Goal: Information Seeking & Learning: Learn about a topic

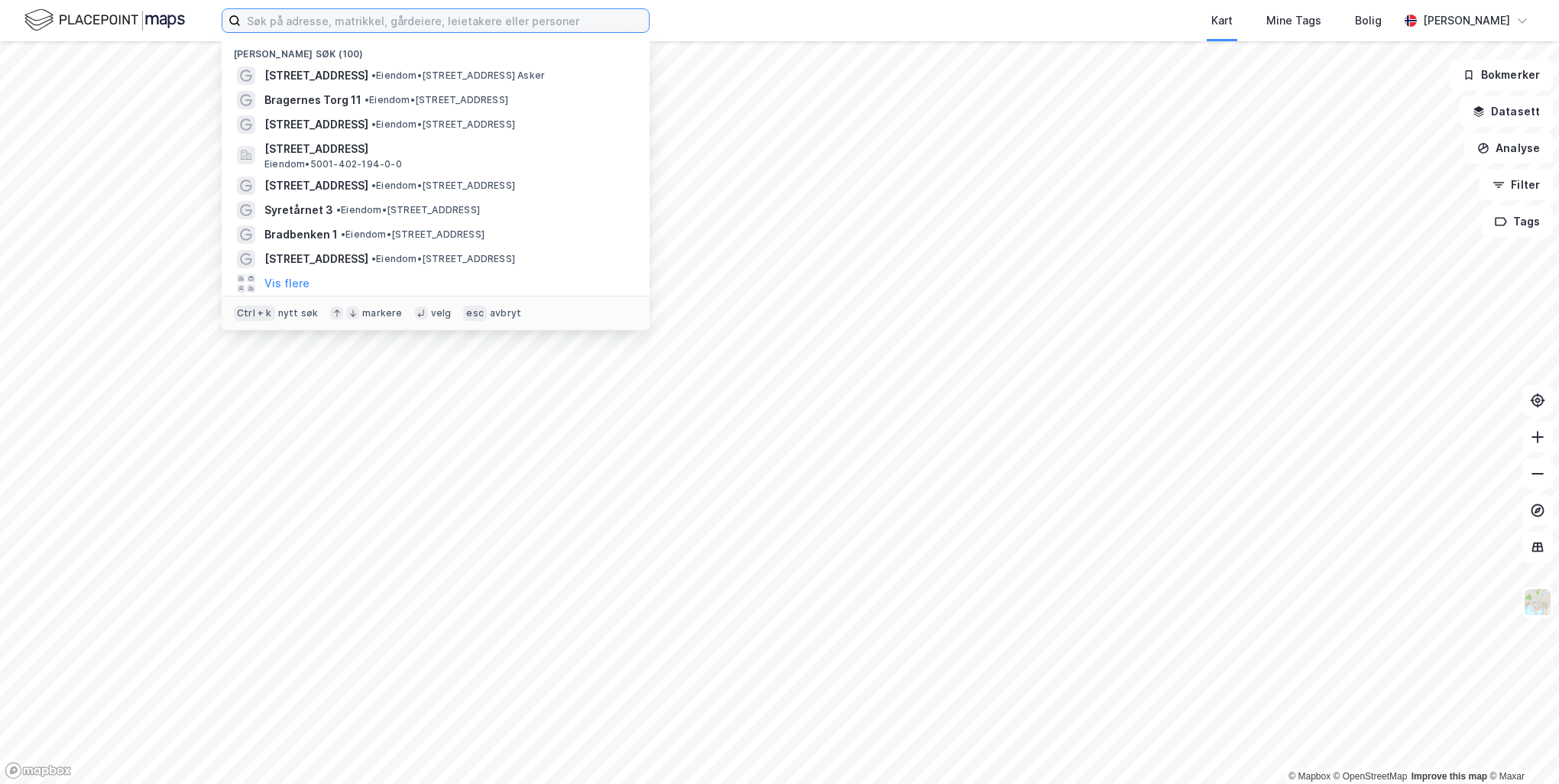
click at [468, 21] on input at bounding box center [445, 20] width 408 height 23
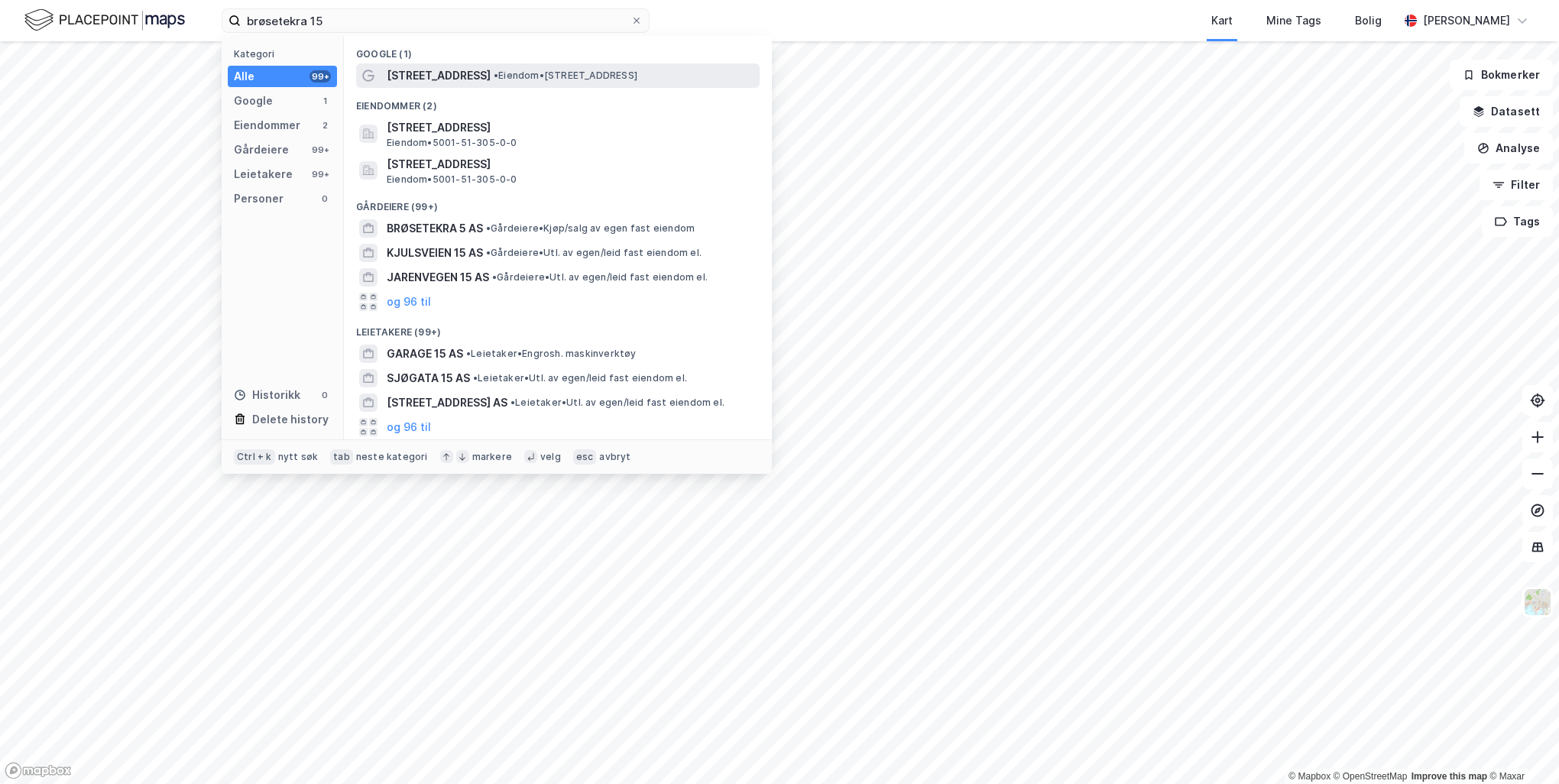
click at [499, 78] on span "• Eiendom • Granåsvegen 15, 7069 Trondheim" at bounding box center [566, 76] width 144 height 12
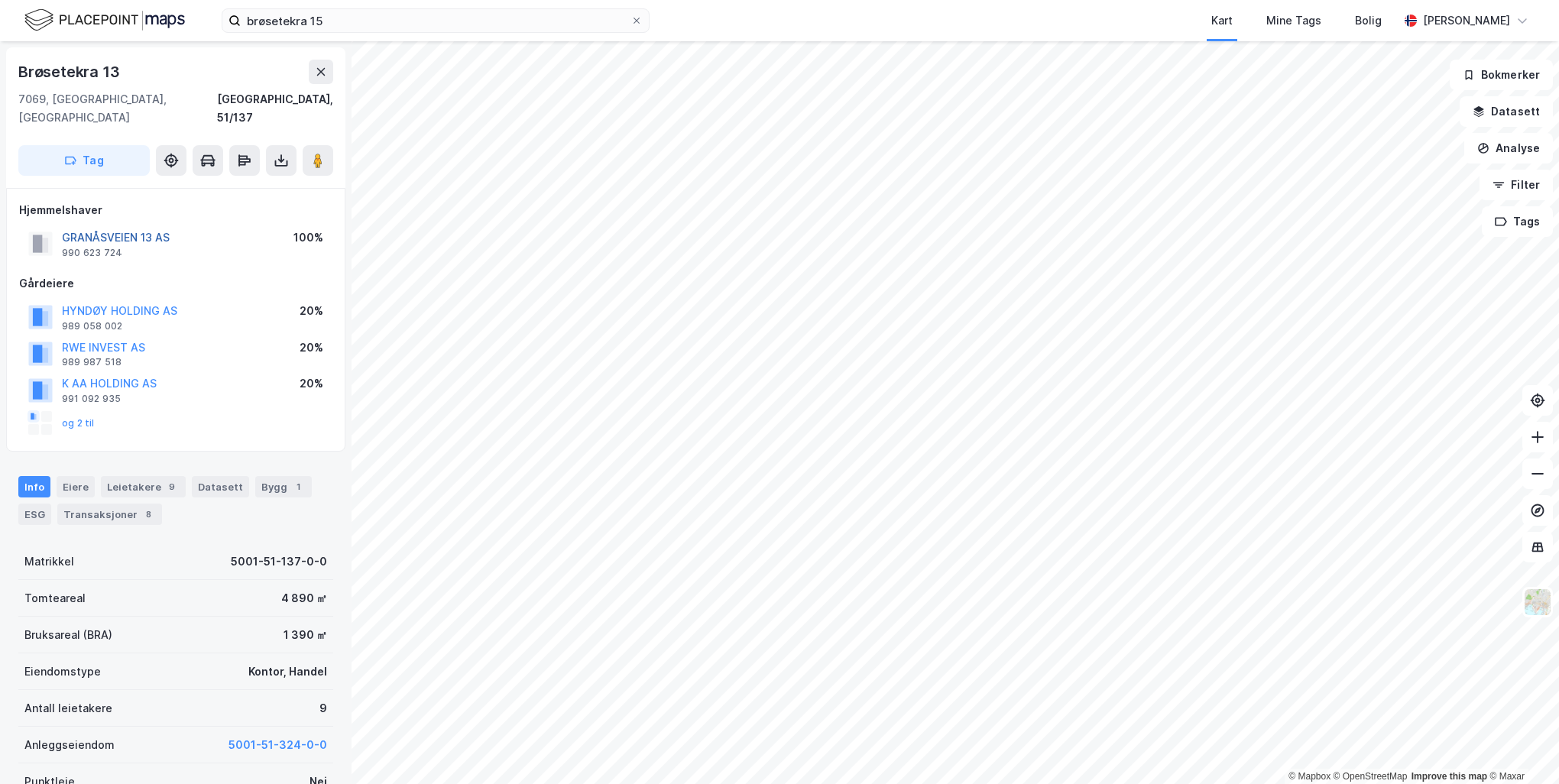
click at [0, 0] on button "GRANÅSVEIEN 13 AS" at bounding box center [0, 0] width 0 height 0
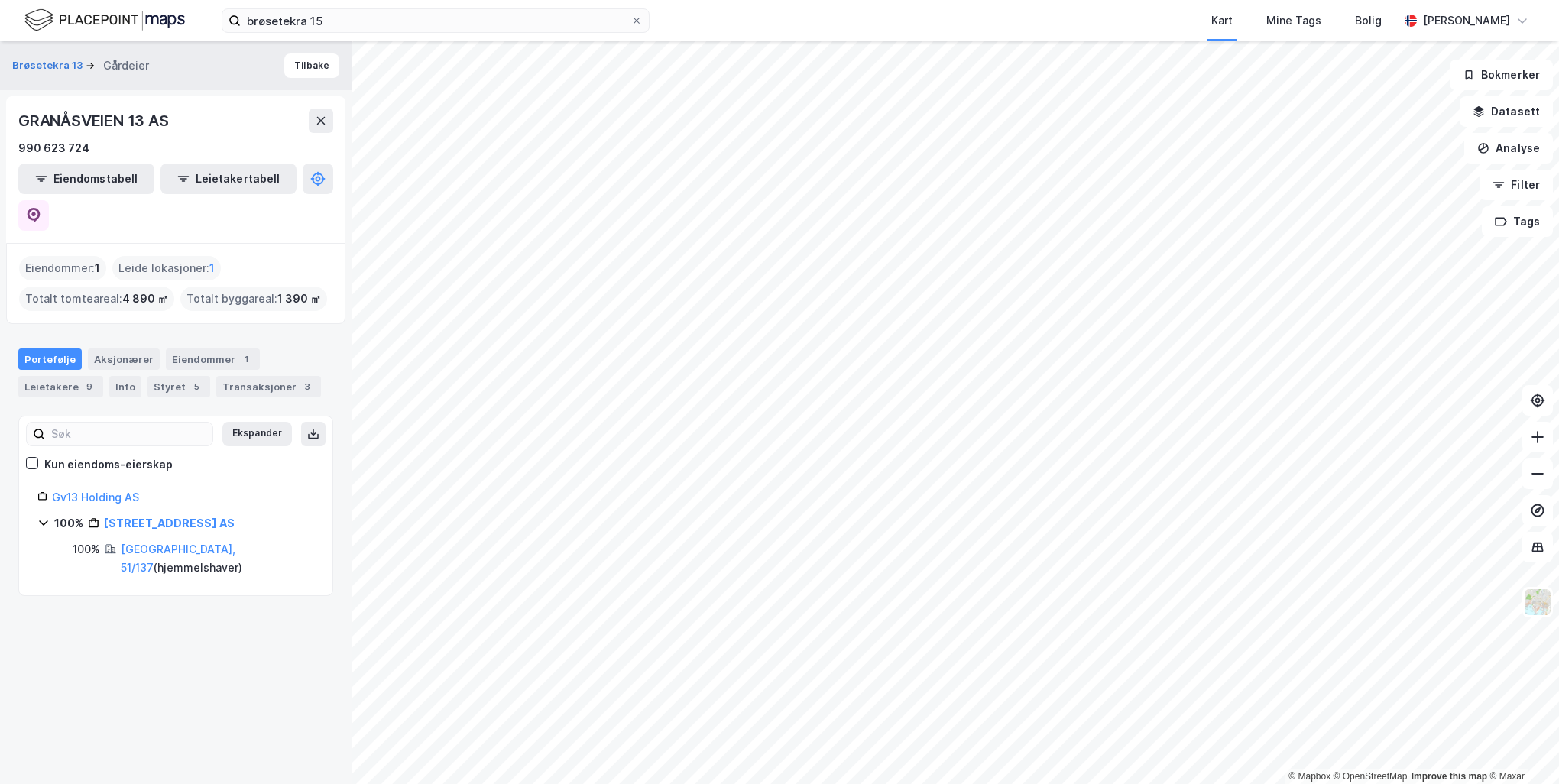
click at [46, 516] on icon at bounding box center [43, 522] width 12 height 12
click at [0, 624] on html "brøsetekra 15 Kart Mine Tags Bolig Peder Norseng Bærvahr © Mapbox © OpenStreetM…" at bounding box center [780, 392] width 1559 height 784
click at [447, 21] on input "brøsetekra 15" at bounding box center [436, 20] width 390 height 23
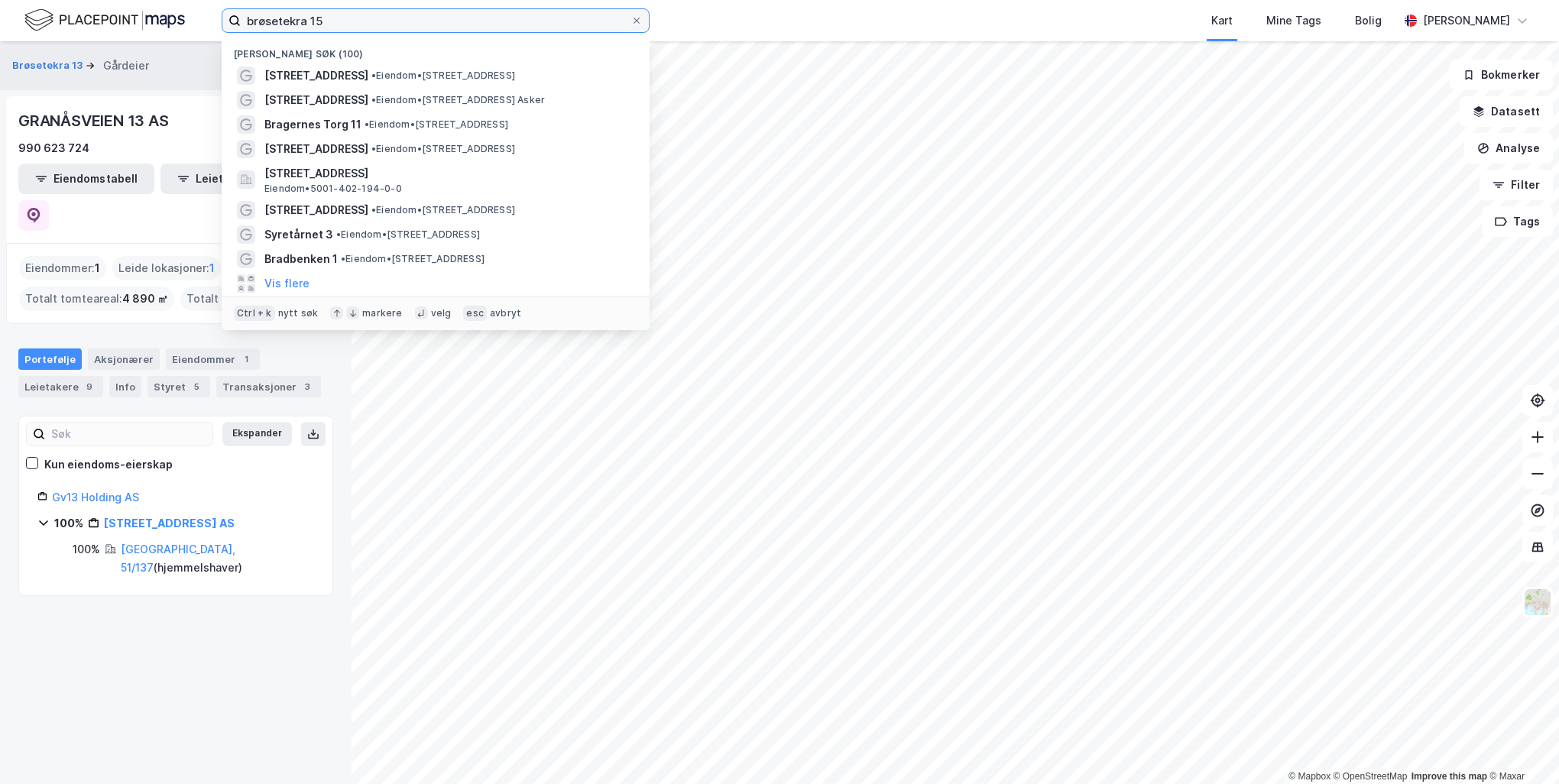
click at [447, 21] on input "brøsetekra 15" at bounding box center [436, 20] width 390 height 23
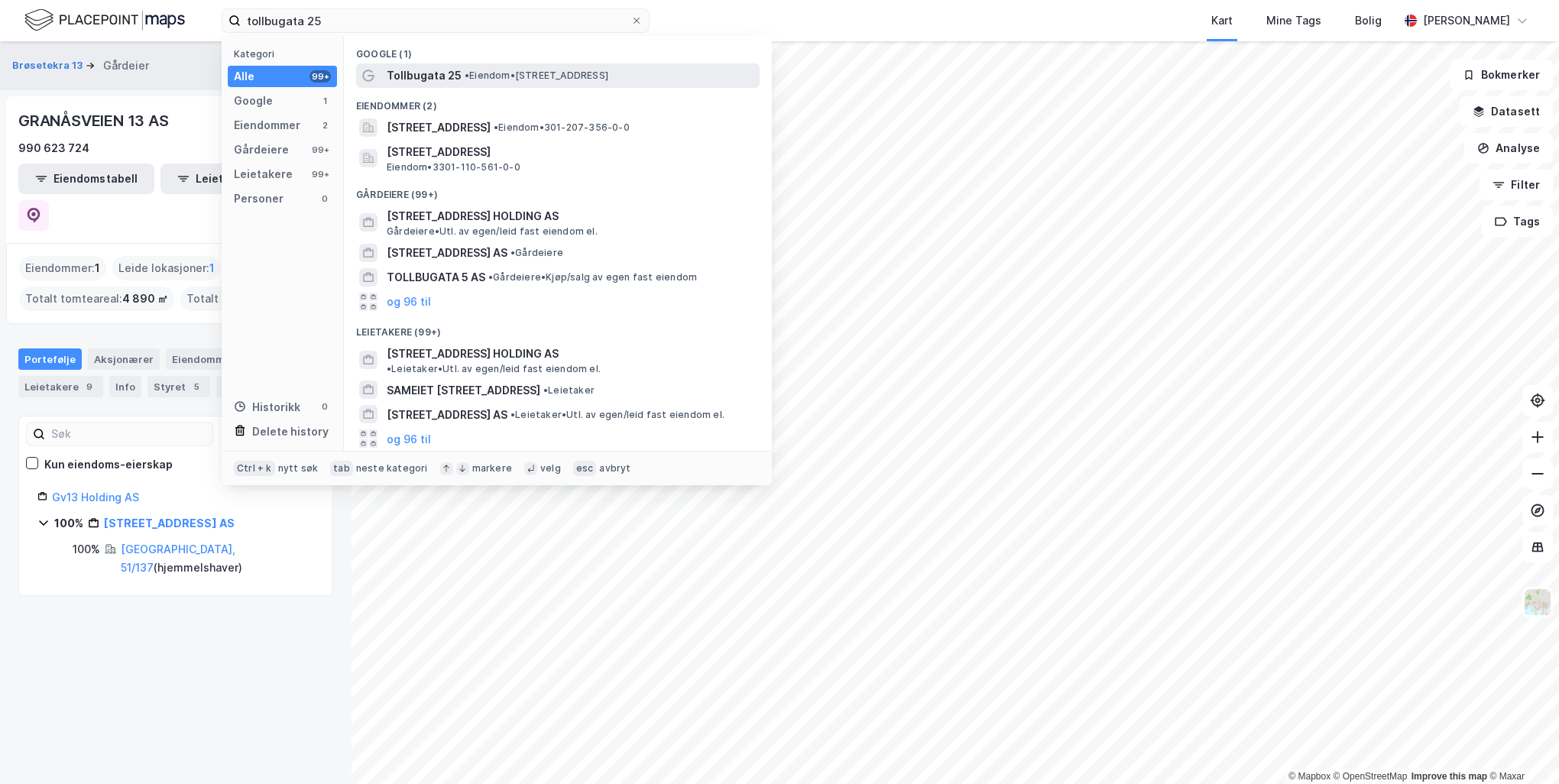
click at [477, 70] on span "• Eiendom • Tollbugata 25, 3044 Drammen" at bounding box center [537, 76] width 144 height 12
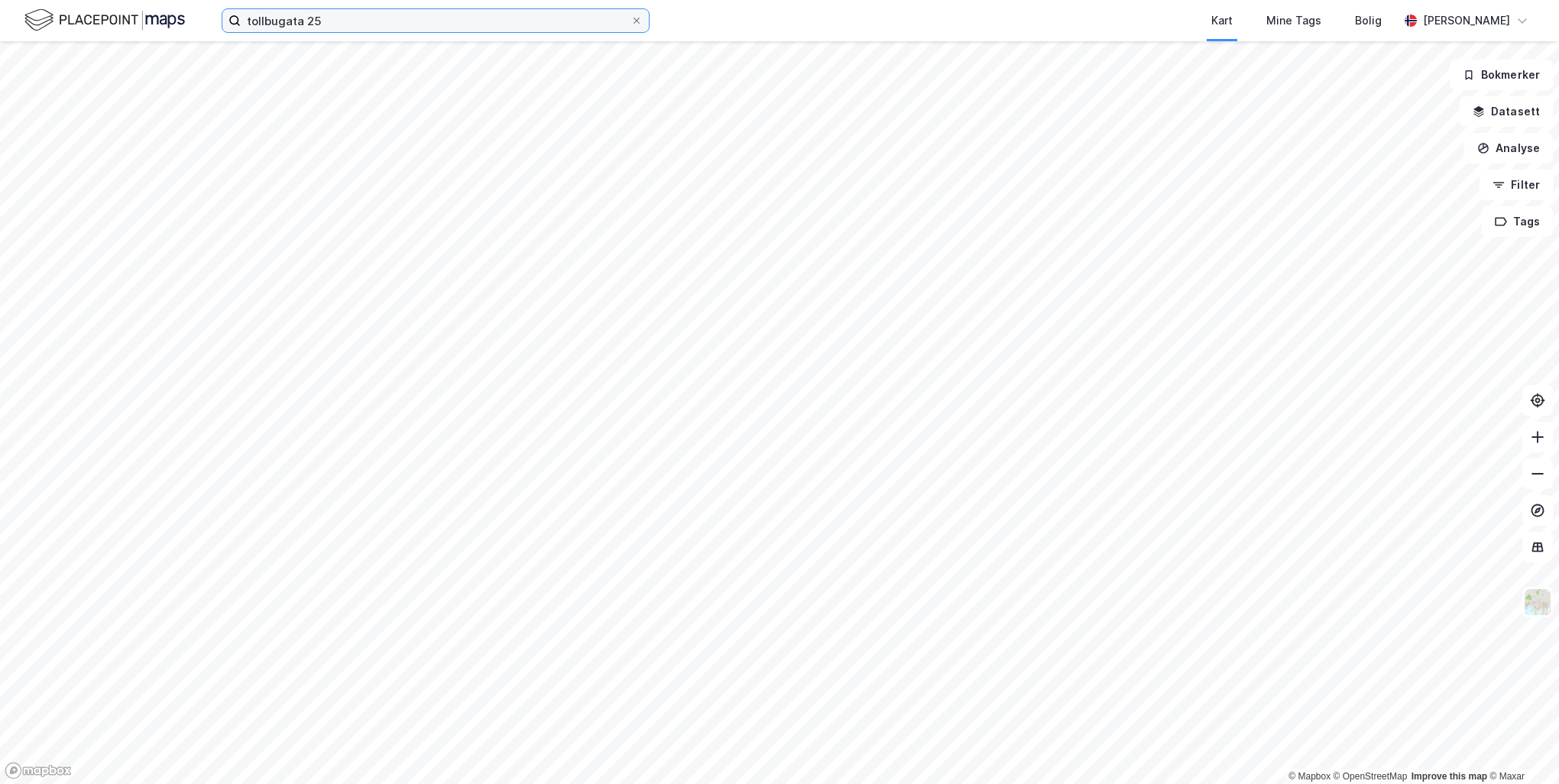
click at [396, 12] on input "tollbugata 25" at bounding box center [436, 20] width 390 height 23
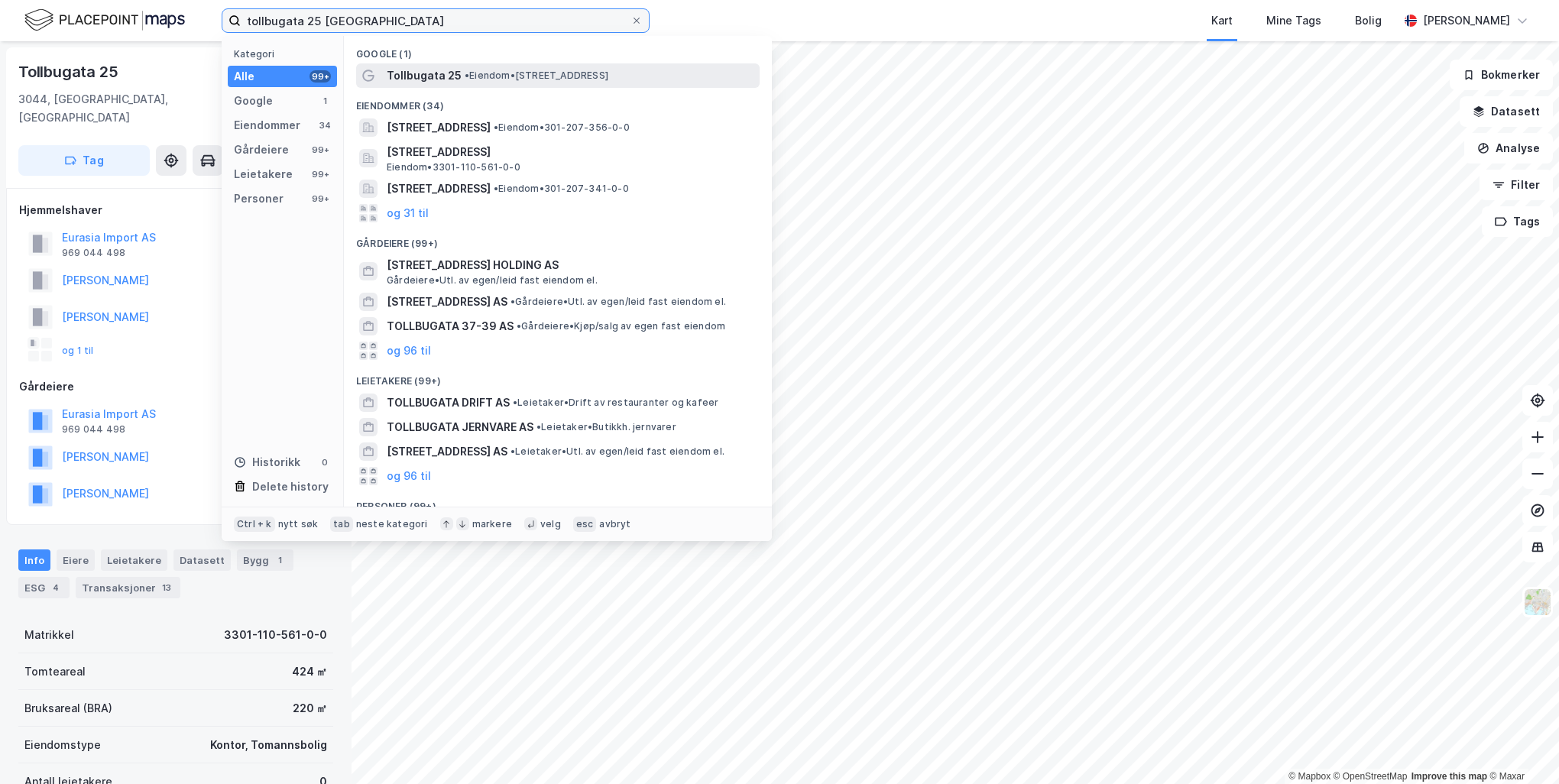
type input "tollbugata 25 oslo"
click at [502, 73] on span "• Eiendom • Tollbugata 25, 0157 Oslo" at bounding box center [537, 76] width 144 height 12
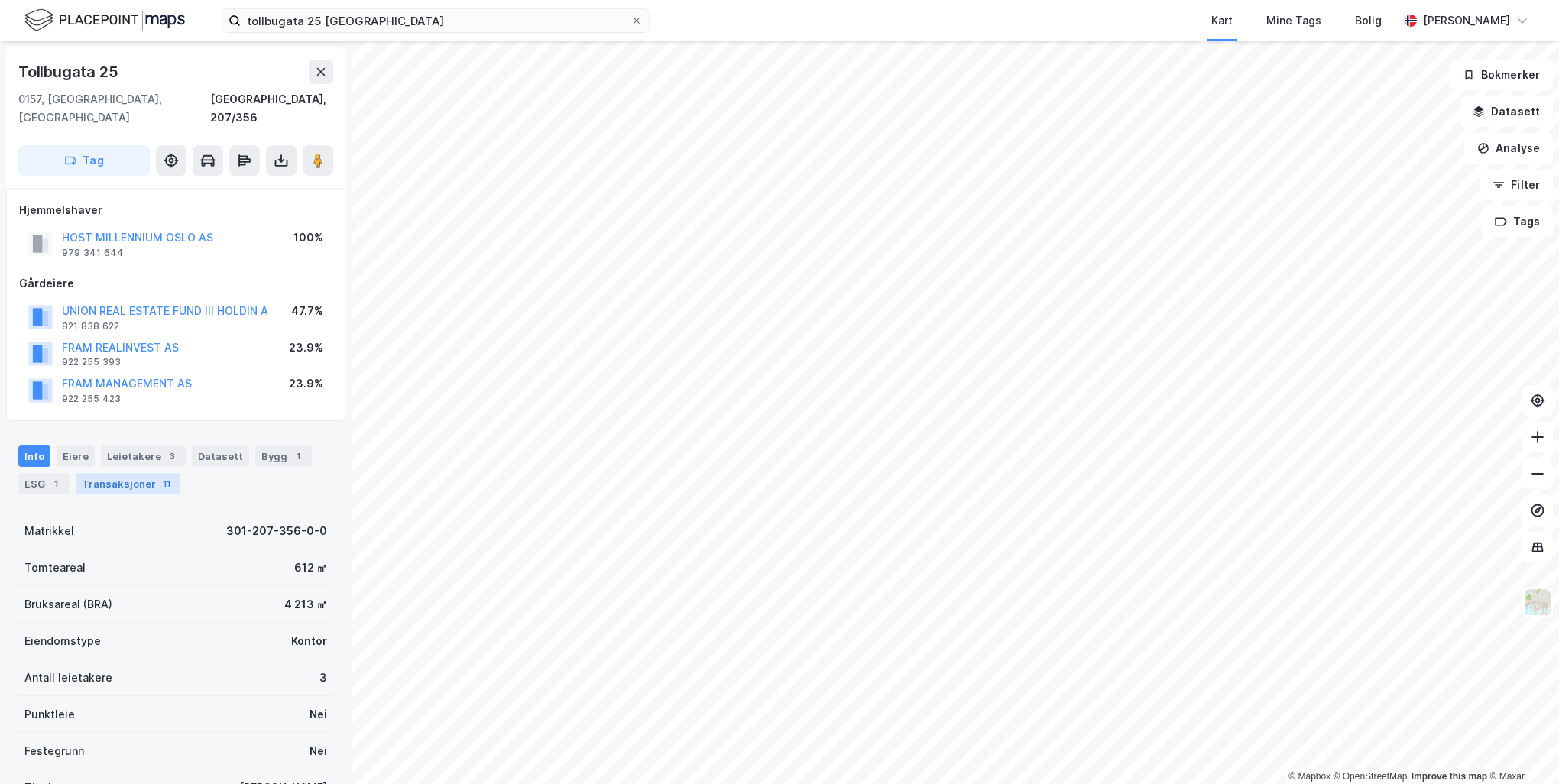
click at [113, 472] on div "Transaksjoner 11" at bounding box center [128, 482] width 105 height 21
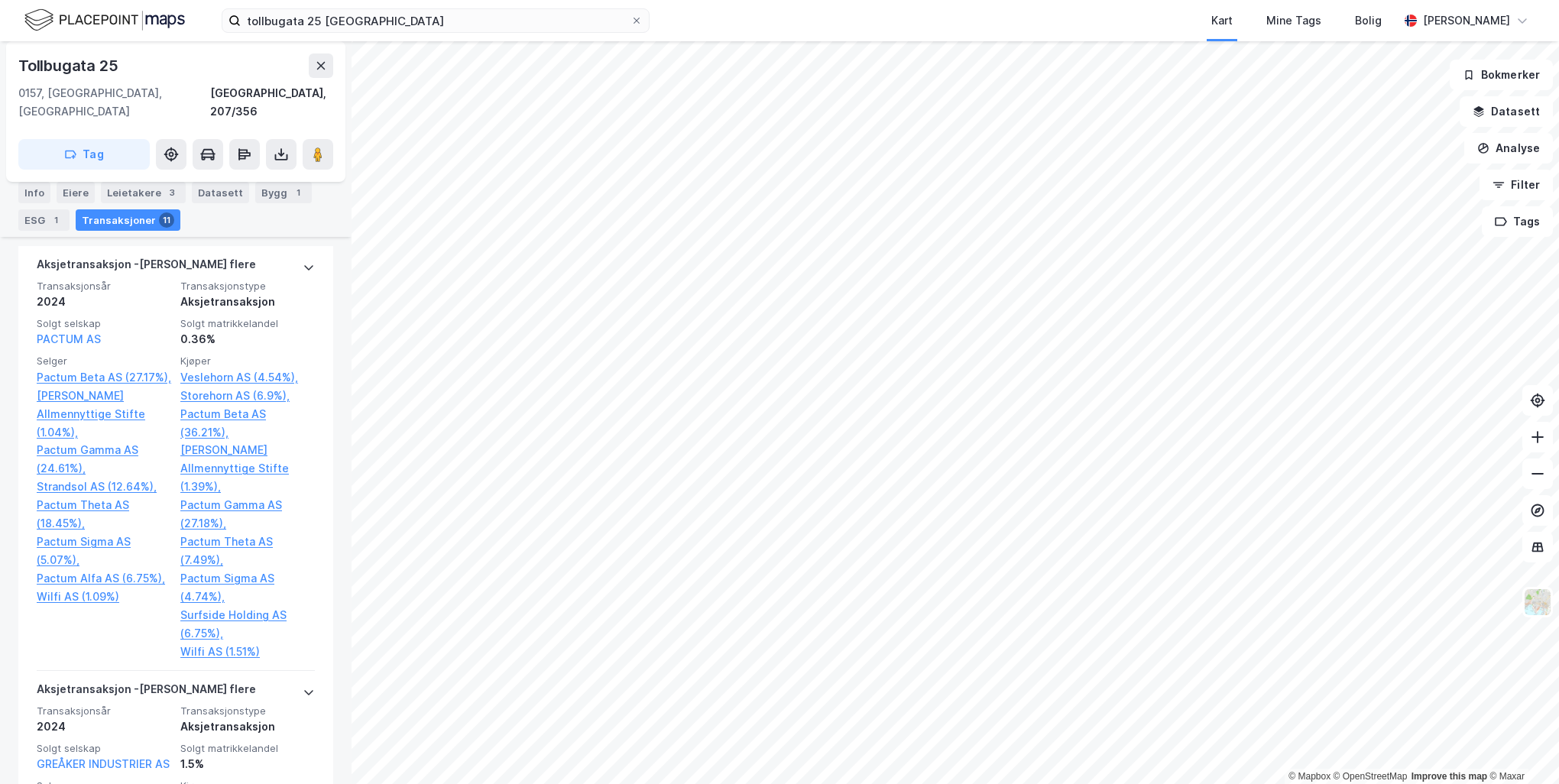
scroll to position [993, 0]
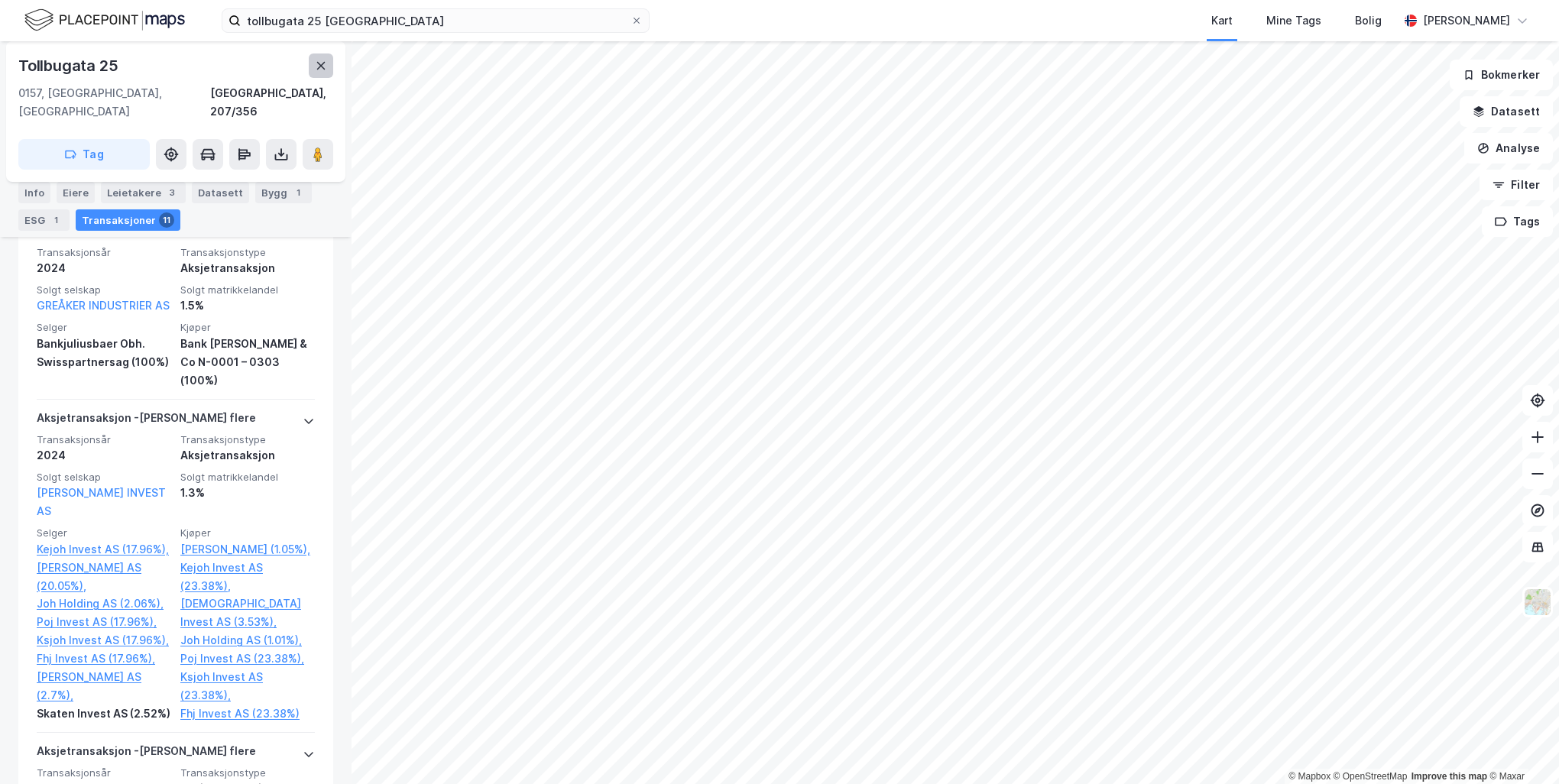
click at [316, 70] on icon at bounding box center [321, 66] width 12 height 12
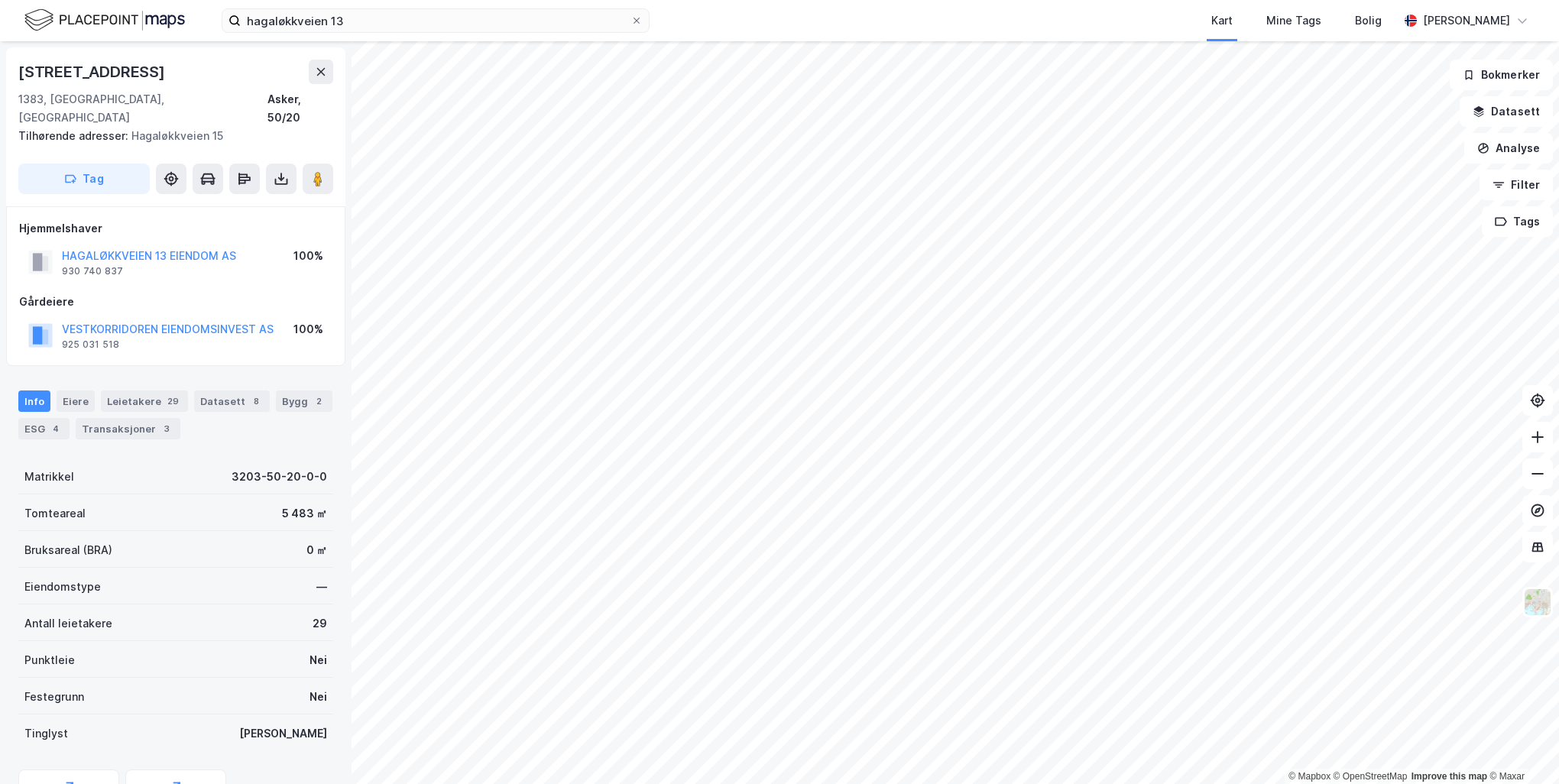
scroll to position [2, 0]
